Goal: Task Accomplishment & Management: Manage account settings

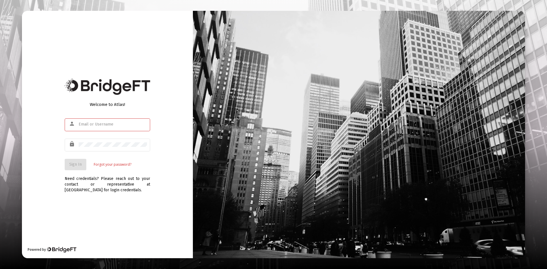
type input "morbass@gmail.com"
click at [92, 124] on input "morbass@gmail.com" at bounding box center [113, 124] width 68 height 5
click at [71, 164] on span "Sign In" at bounding box center [75, 164] width 13 height 5
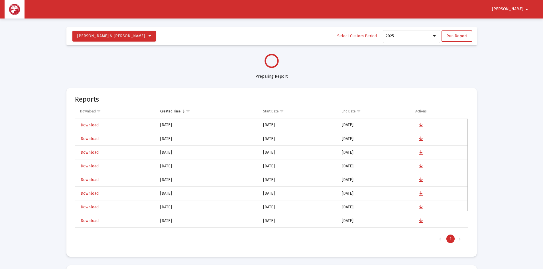
select select "View all"
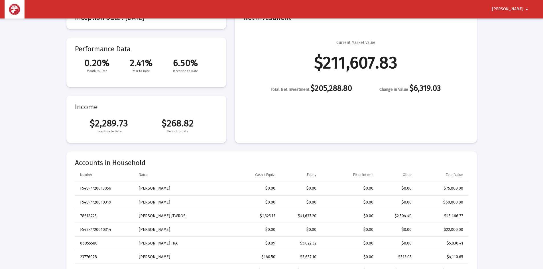
scroll to position [29, 0]
